Goal: Task Accomplishment & Management: Connect with others

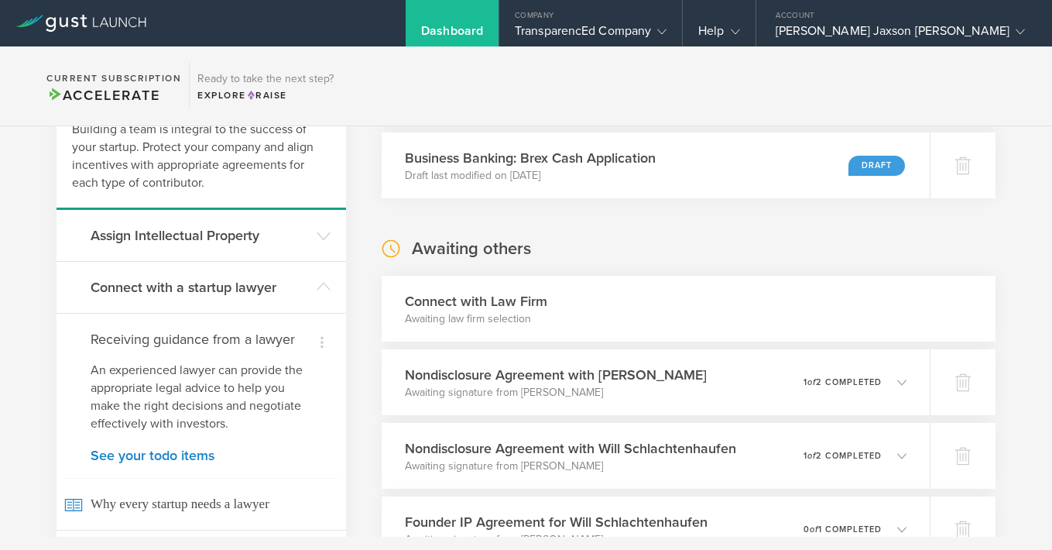
scroll to position [126, 0]
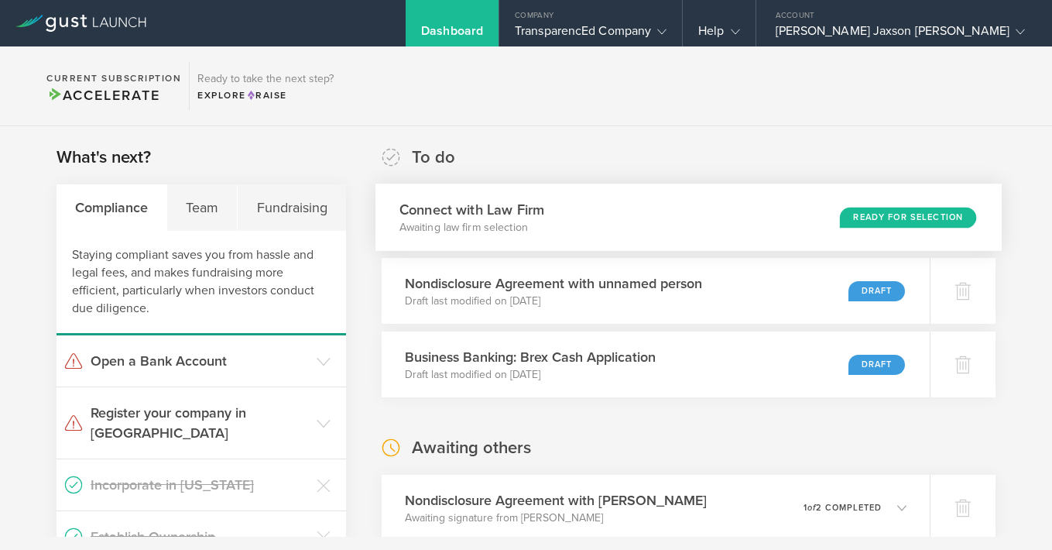
click at [770, 219] on div "Connect with Law Firm Awaiting law firm selection Ready for Selection" at bounding box center [689, 217] width 626 height 67
select select "education"
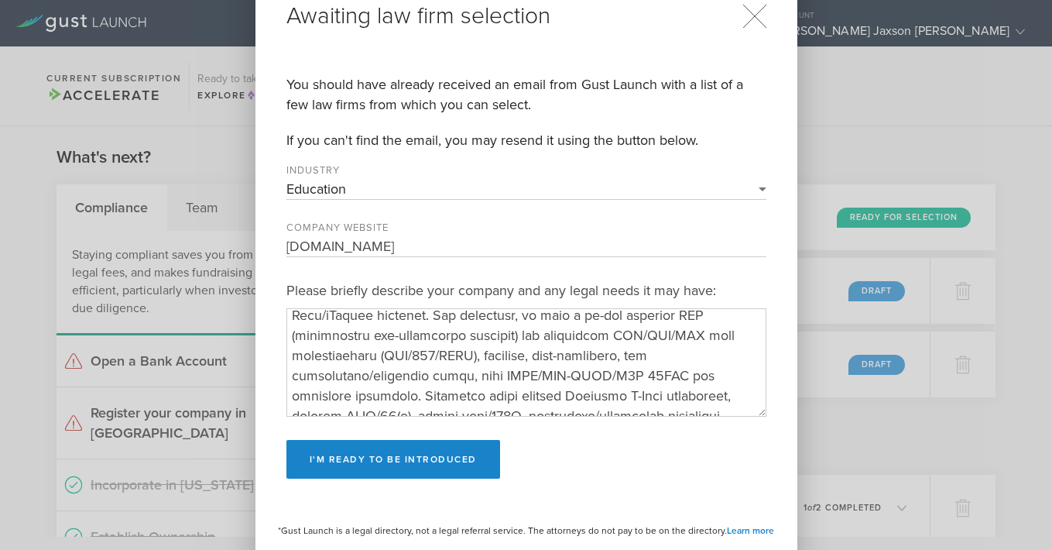
scroll to position [262, 0]
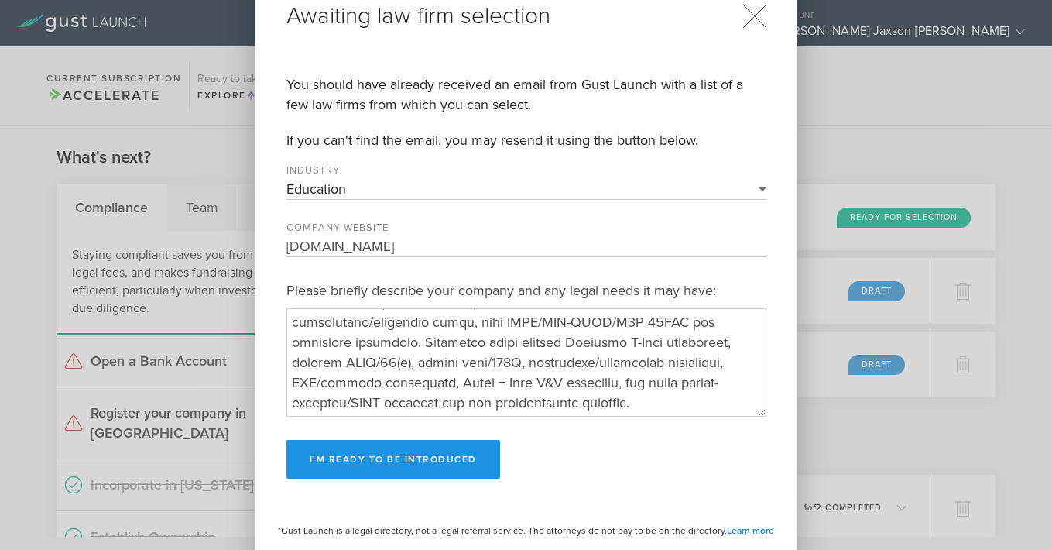
click at [428, 464] on button "I'm ready to be introduced" at bounding box center [393, 459] width 214 height 39
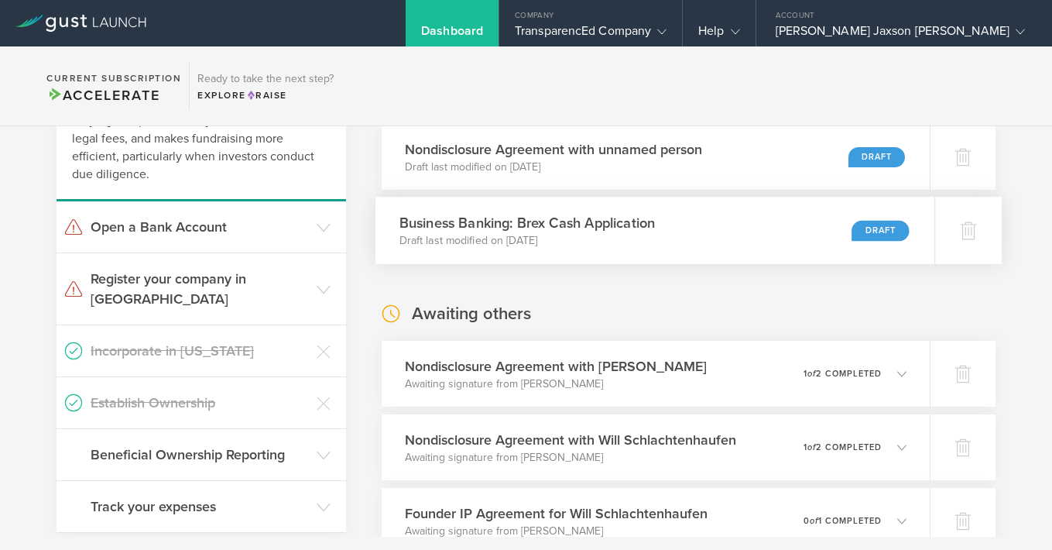
scroll to position [136, 0]
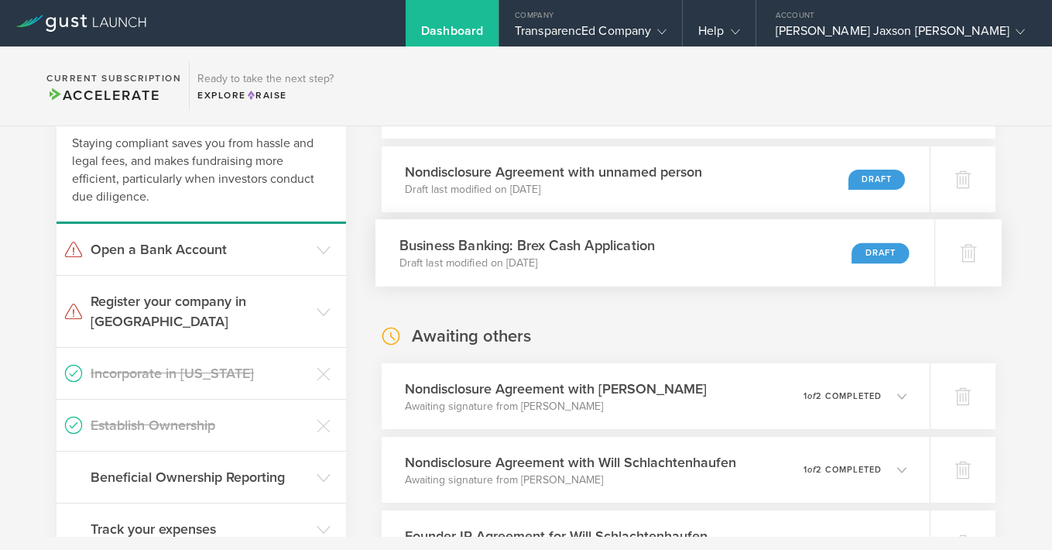
scroll to position [109, 0]
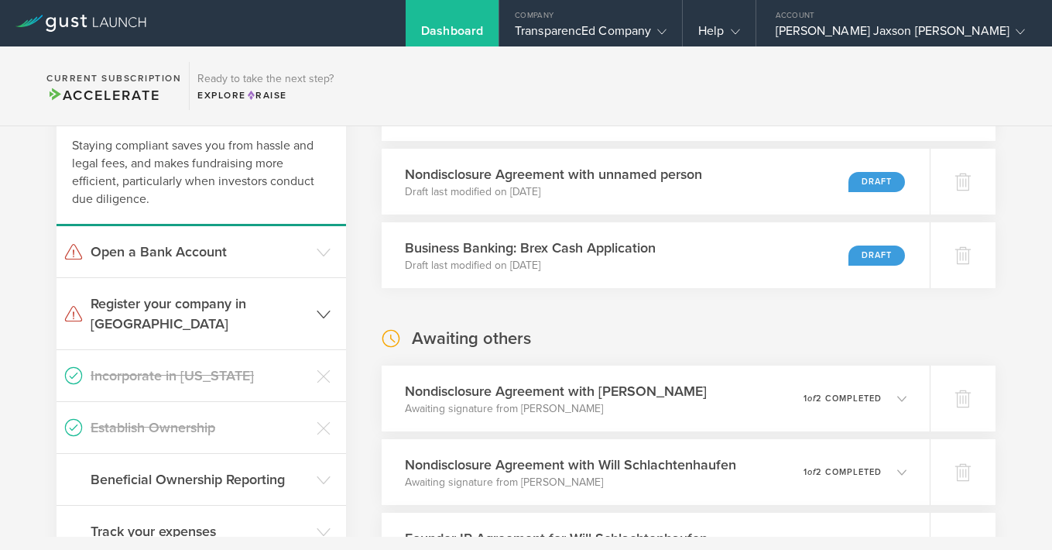
click at [277, 300] on h3 "Register your company in UT" at bounding box center [200, 313] width 218 height 40
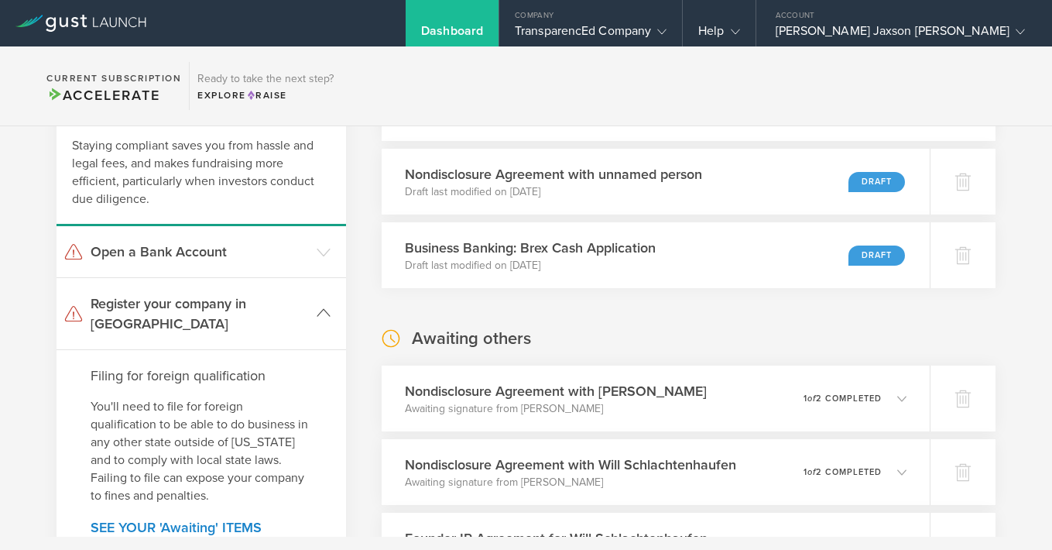
click at [278, 300] on h3 "Register your company in UT" at bounding box center [200, 313] width 218 height 40
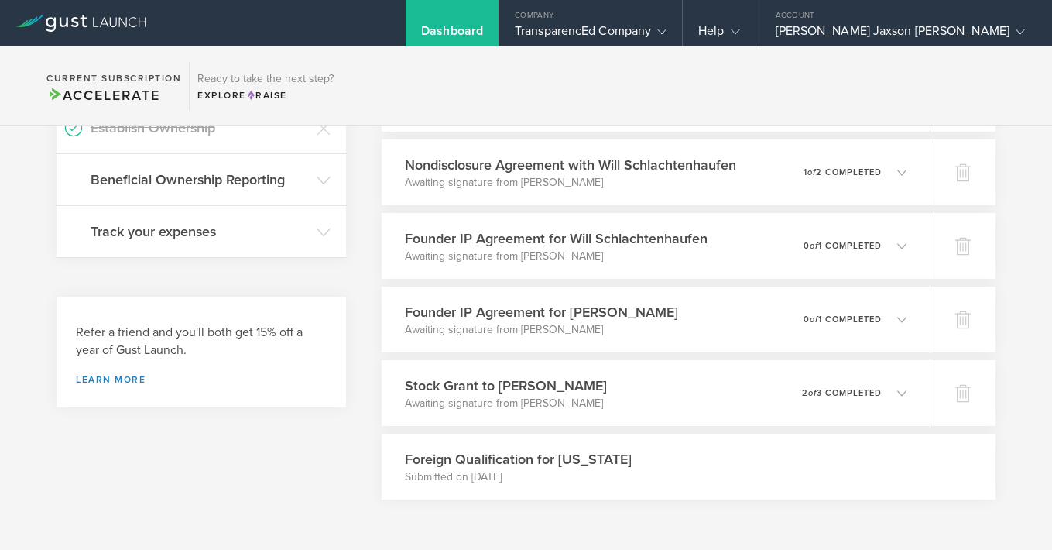
scroll to position [0, 0]
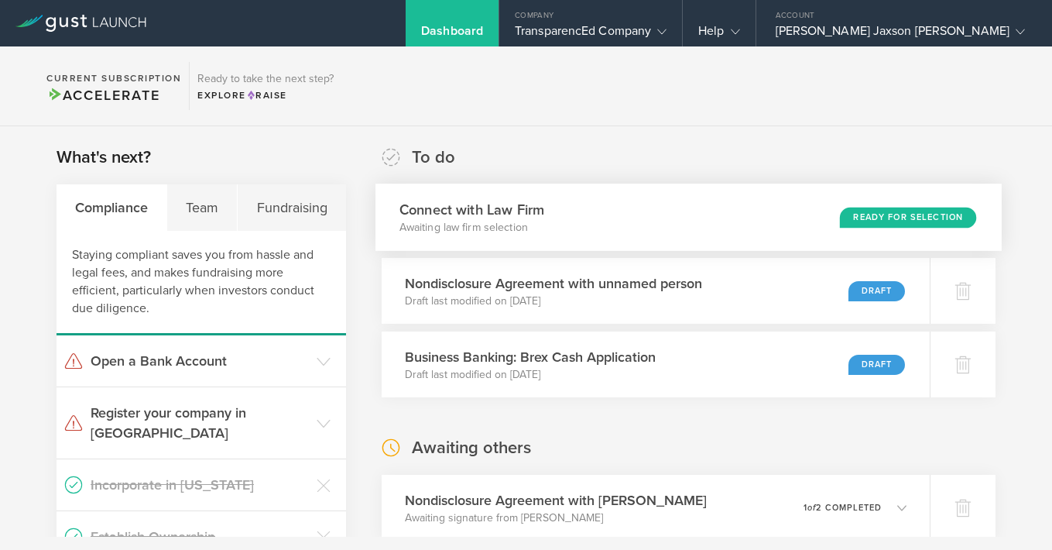
click at [636, 216] on div "Connect with Law Firm Awaiting law firm selection Ready for Selection" at bounding box center [689, 217] width 626 height 67
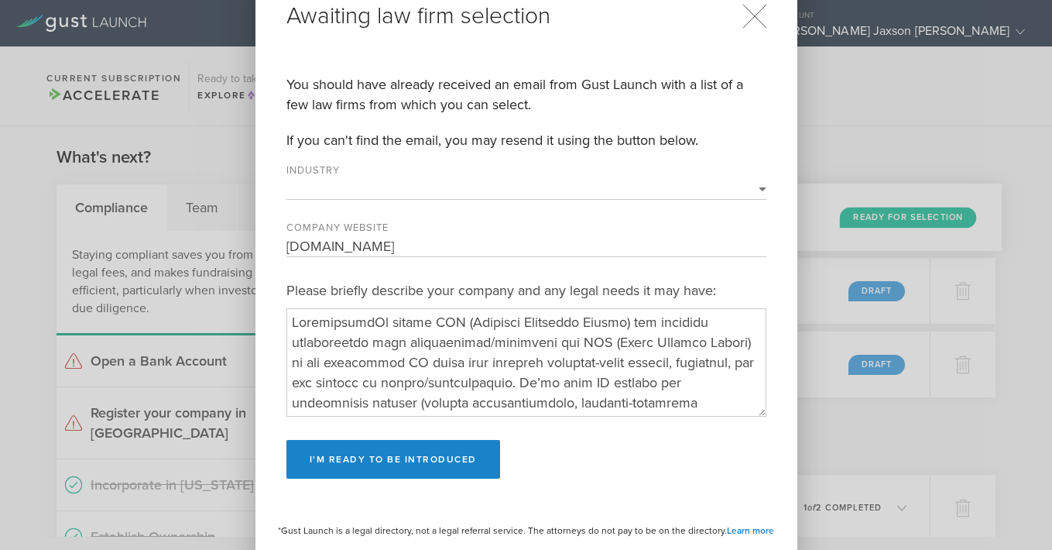
select select "education"
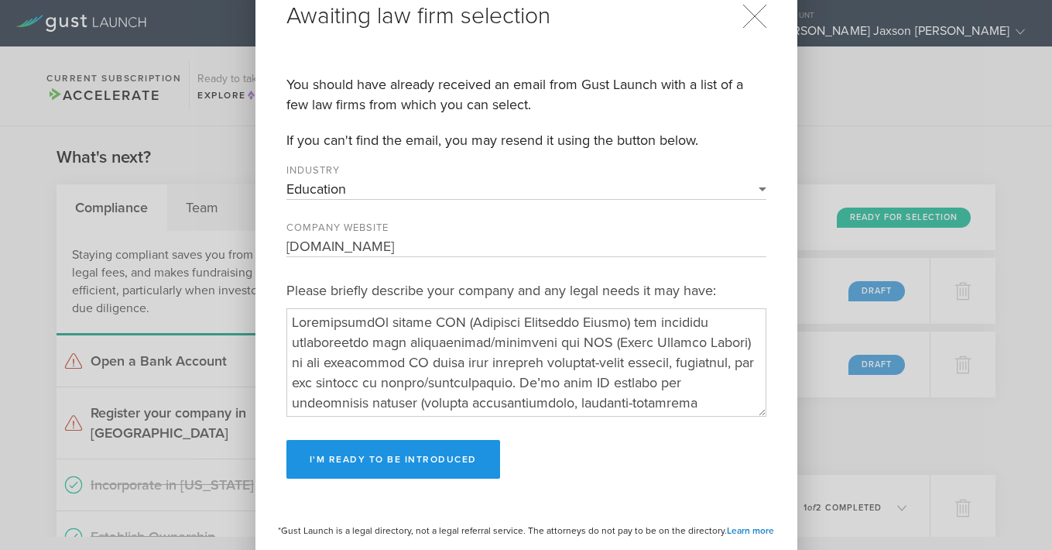
click at [427, 454] on button "I'm ready to be introduced" at bounding box center [393, 459] width 214 height 39
